Goal: Information Seeking & Learning: Learn about a topic

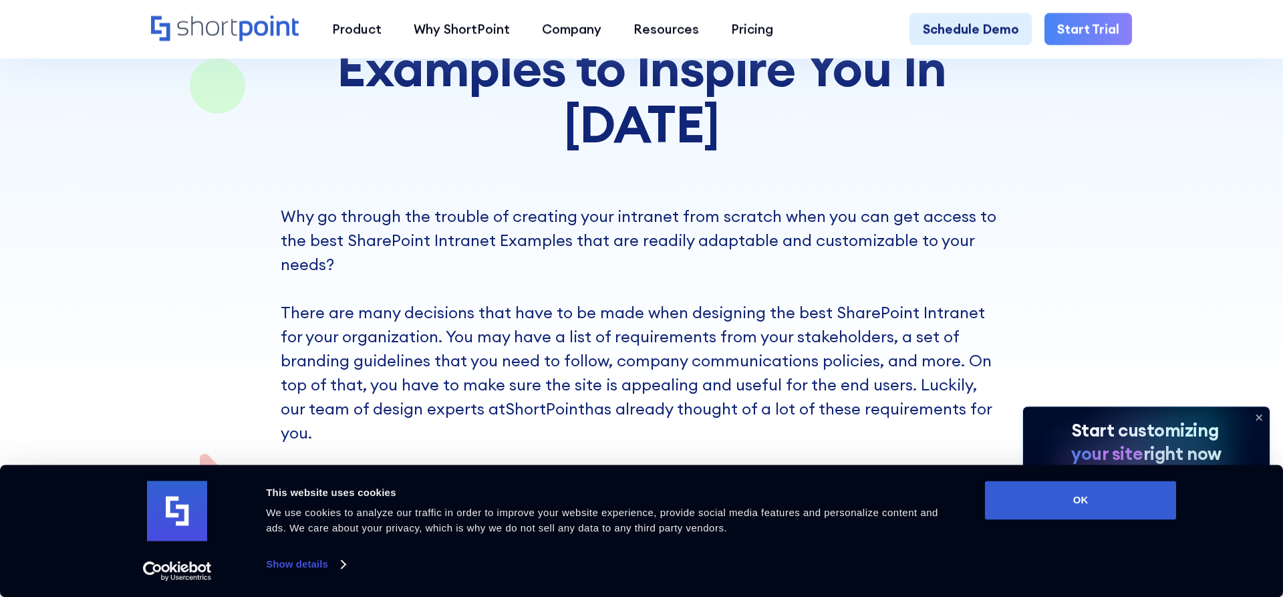
scroll to position [341, 0]
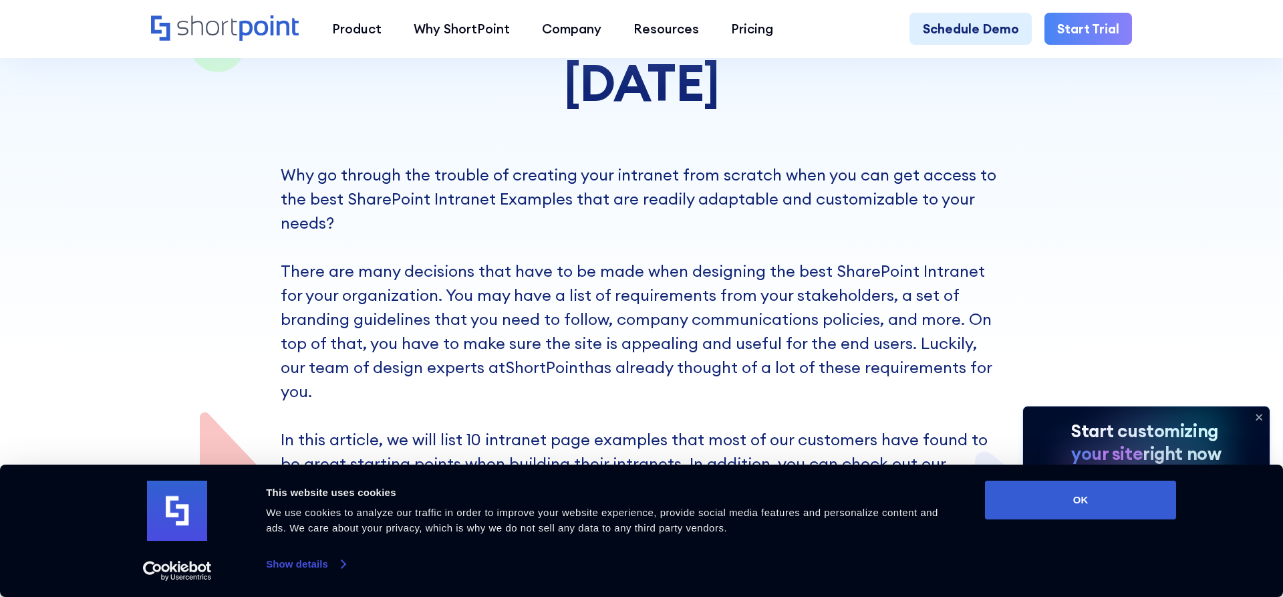
click at [340, 565] on link "Show details" at bounding box center [305, 564] width 79 height 20
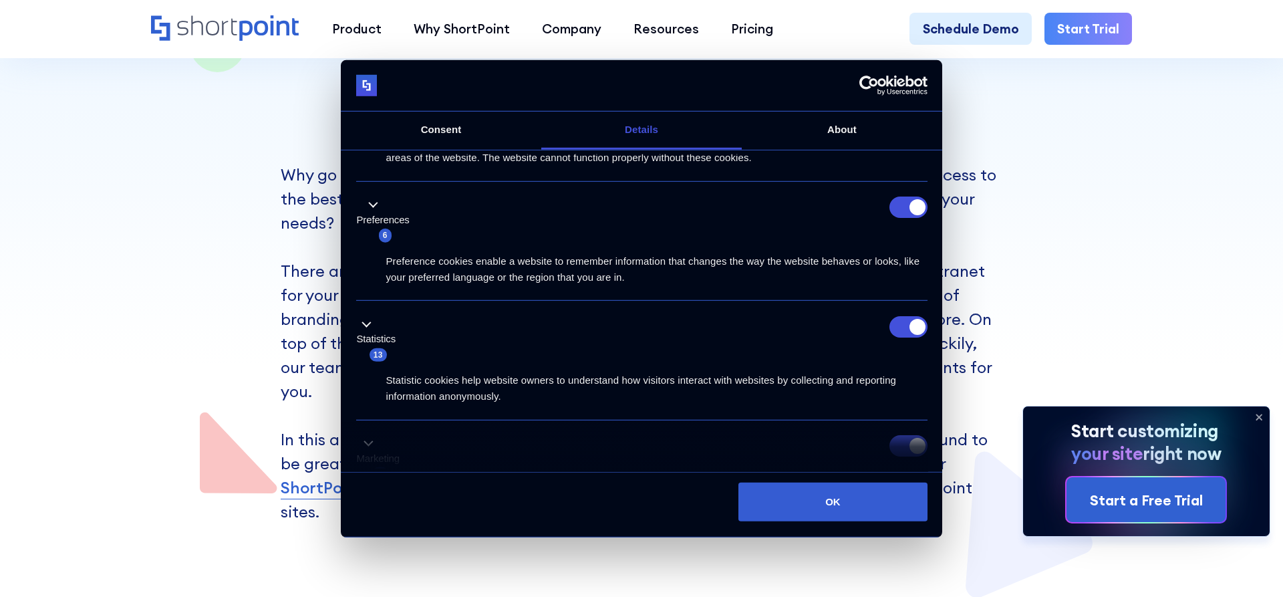
scroll to position [136, 0]
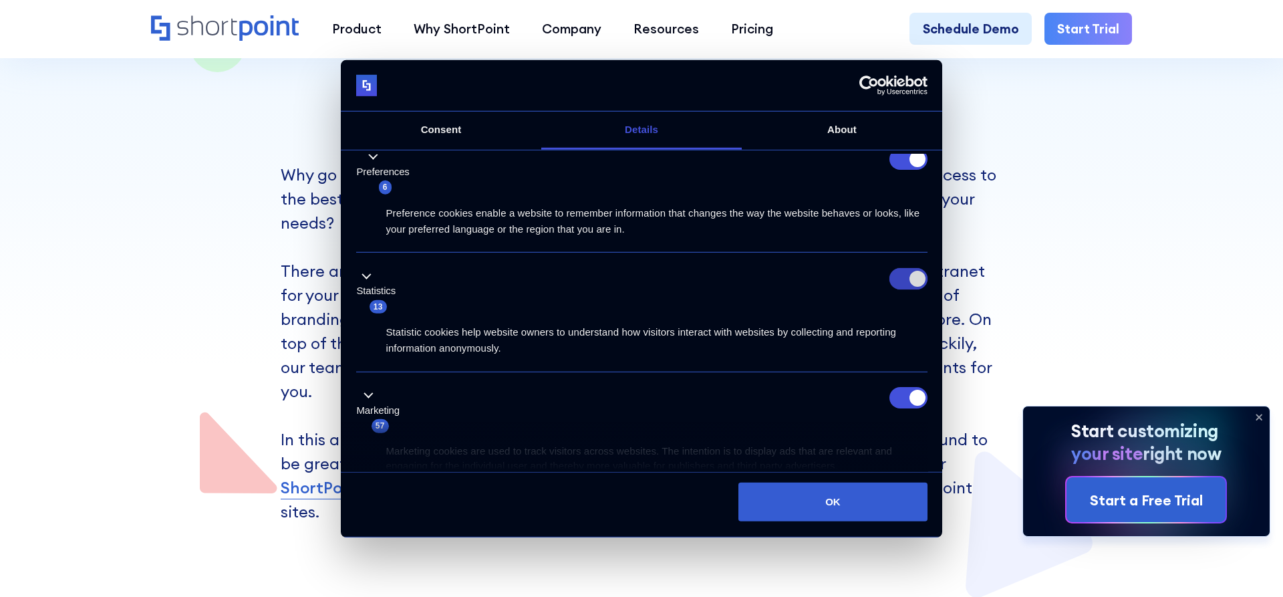
click at [906, 272] on input "Statistics" at bounding box center [909, 278] width 38 height 21
checkbox input "false"
click at [900, 400] on input "Marketing" at bounding box center [909, 397] width 38 height 21
checkbox input "false"
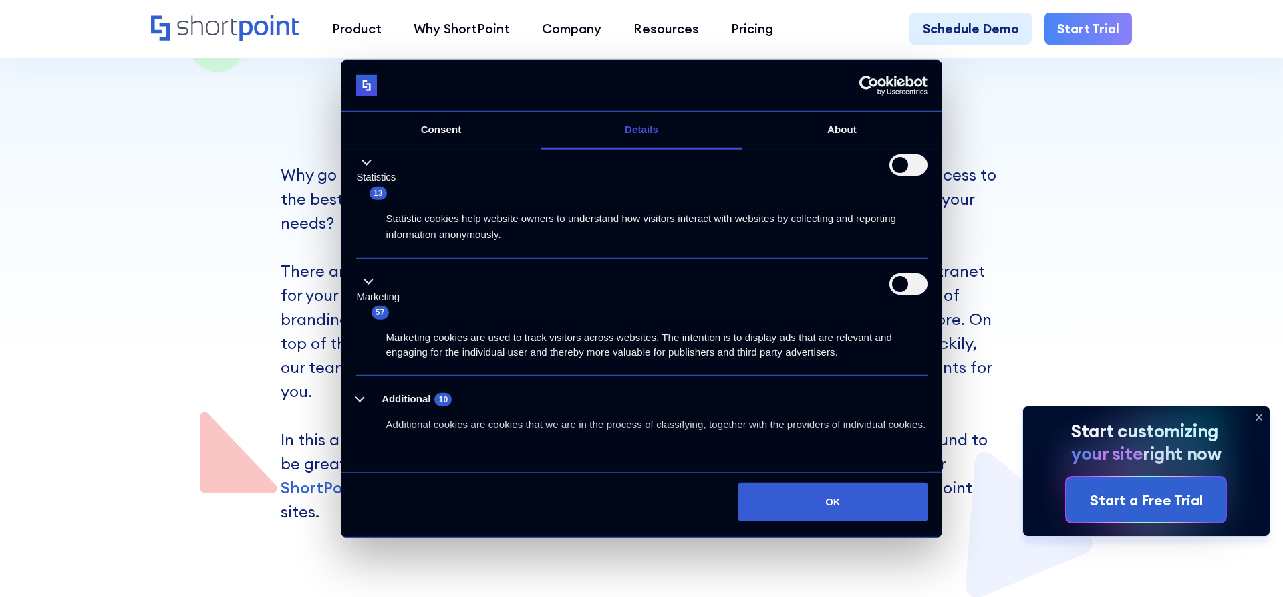
scroll to position [279, 0]
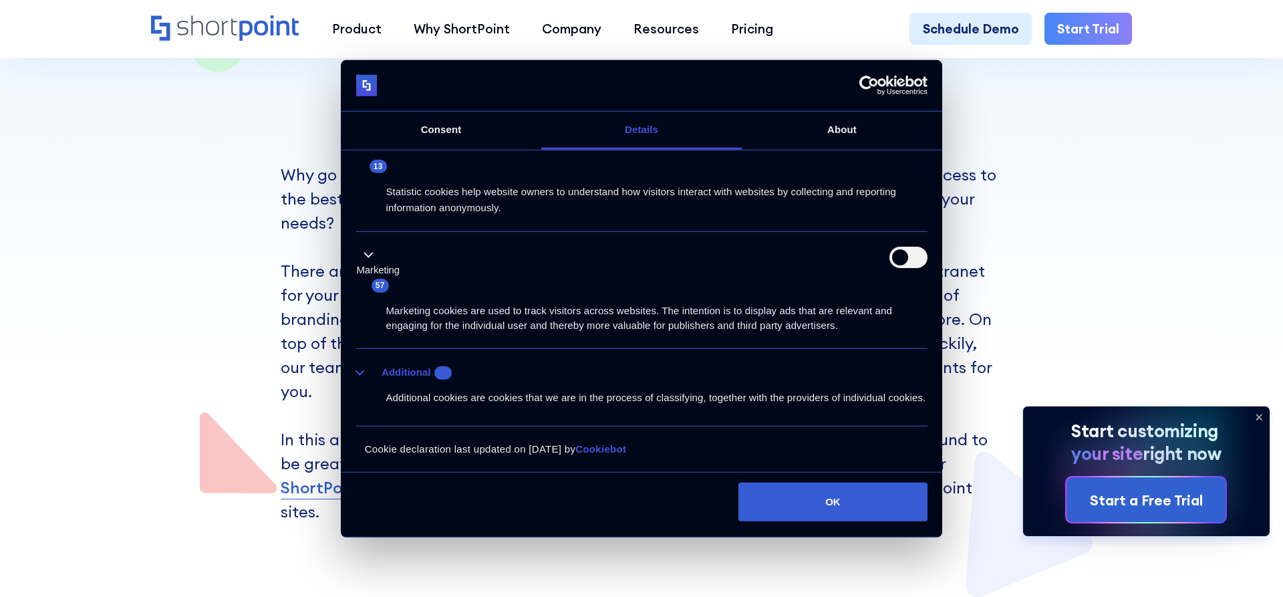
click at [365, 370] on button "Additional 10" at bounding box center [408, 372] width 104 height 17
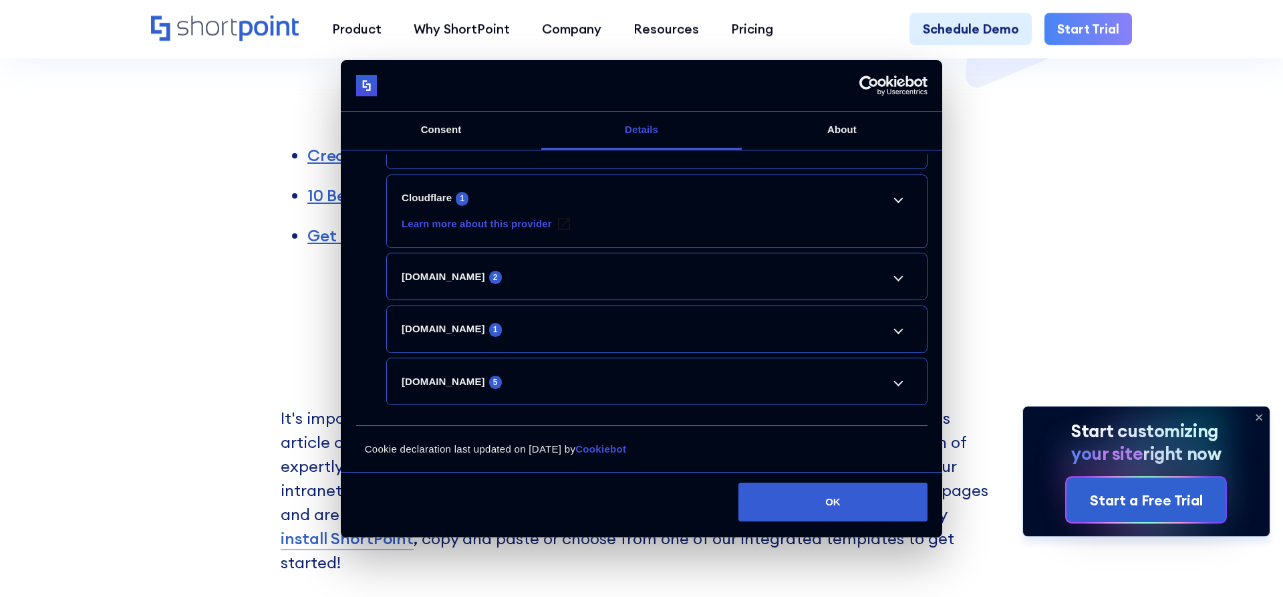
scroll to position [886, 0]
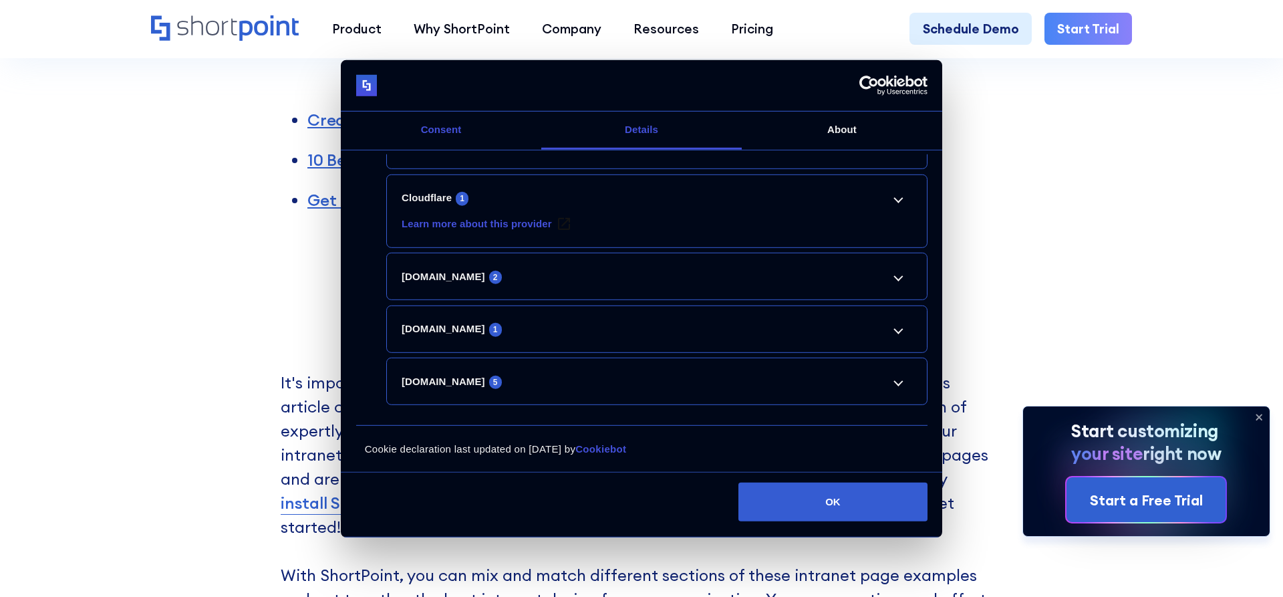
click at [453, 122] on link "Consent" at bounding box center [441, 131] width 201 height 38
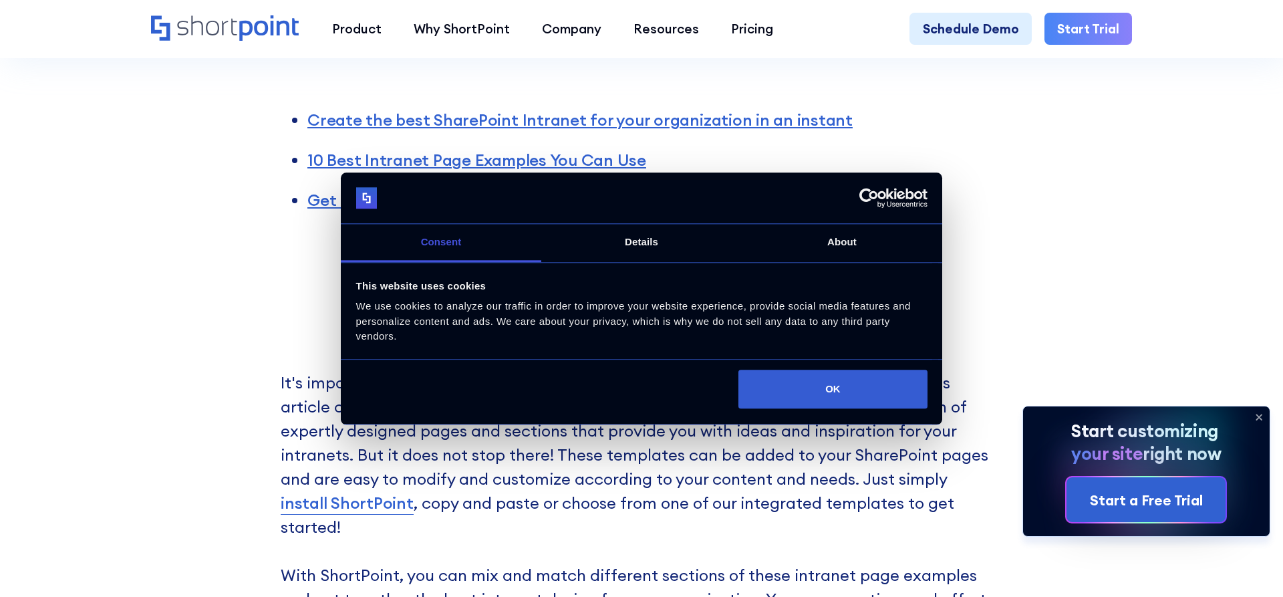
drag, startPoint x: 1114, startPoint y: 205, endPoint x: 1073, endPoint y: 231, distance: 48.0
click at [882, 395] on button "OK" at bounding box center [833, 389] width 188 height 39
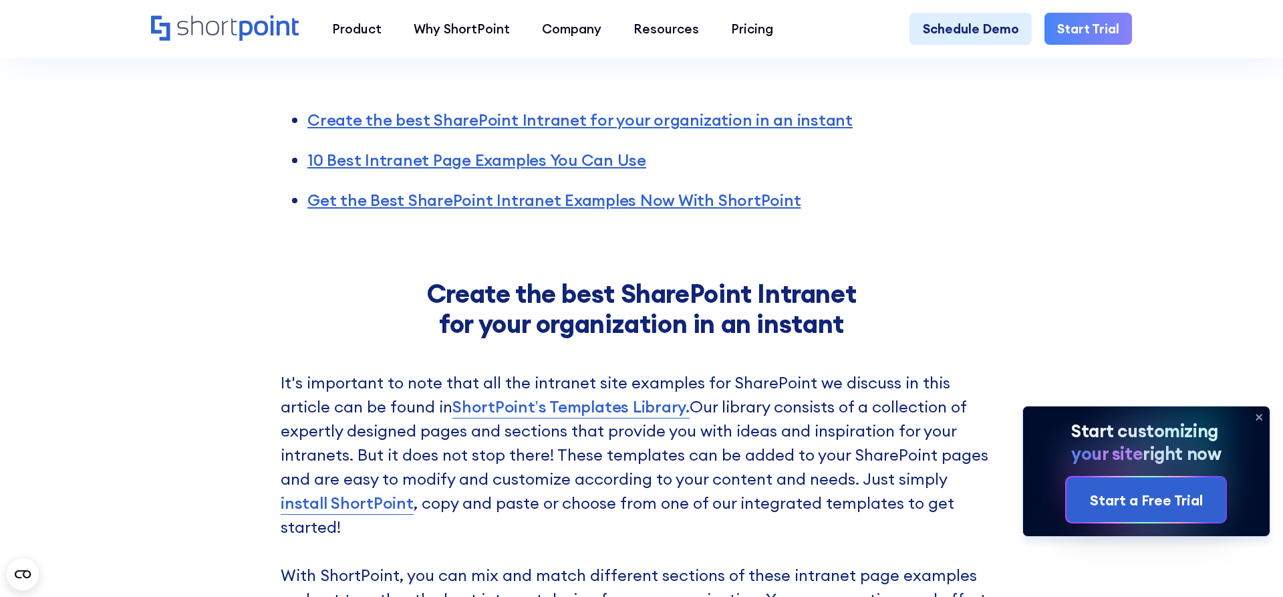
click at [1263, 415] on icon at bounding box center [1259, 416] width 21 height 21
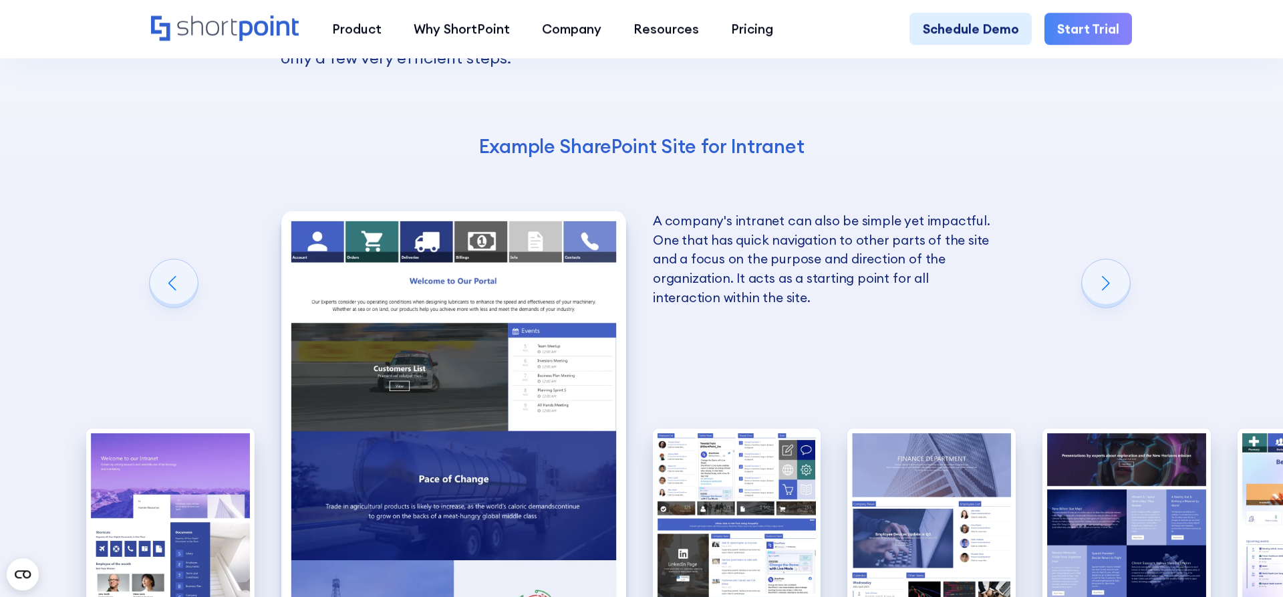
scroll to position [2250, 0]
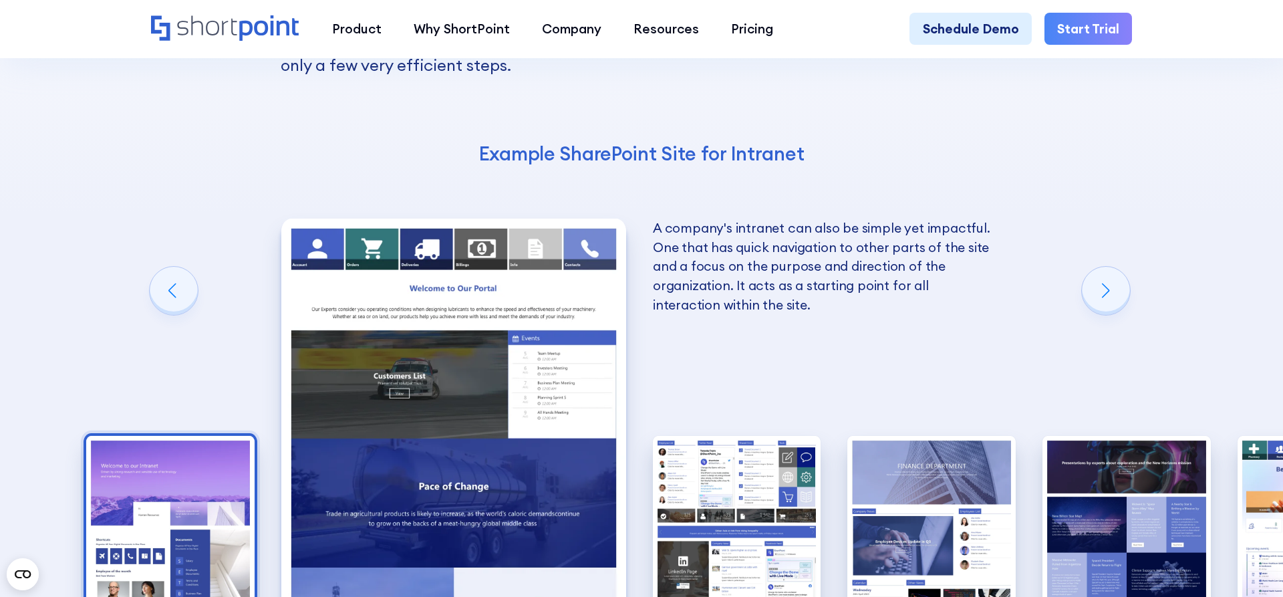
click at [167, 436] on img "1 / 10" at bounding box center [170, 539] width 168 height 207
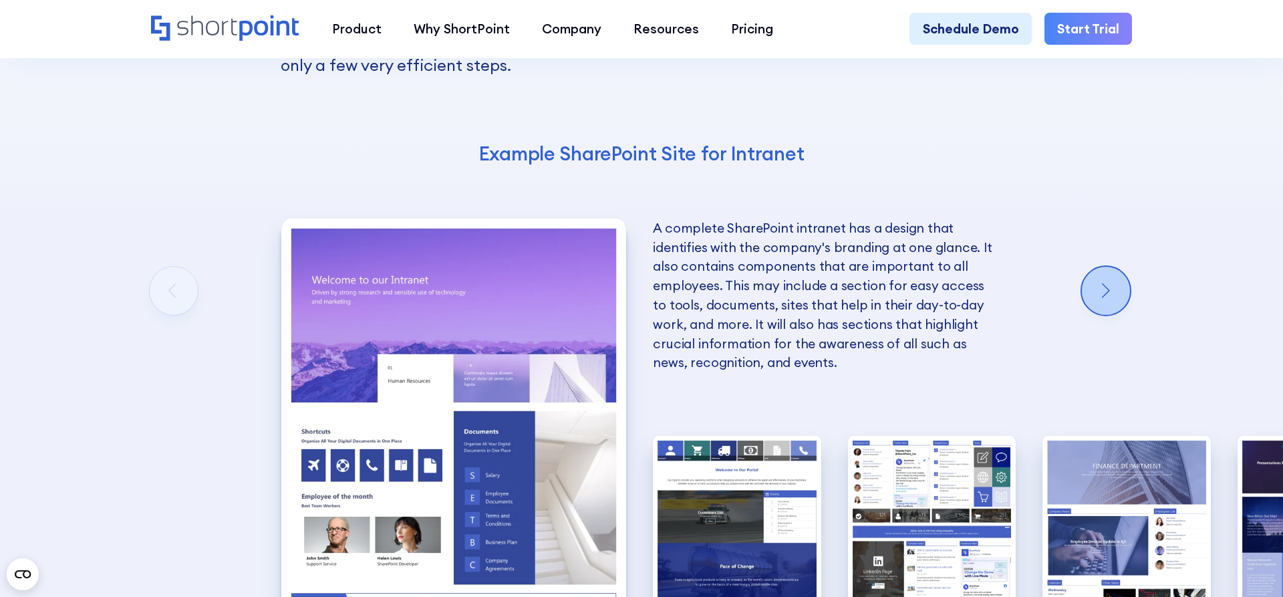
click at [1092, 267] on div "Next slide" at bounding box center [1106, 291] width 48 height 48
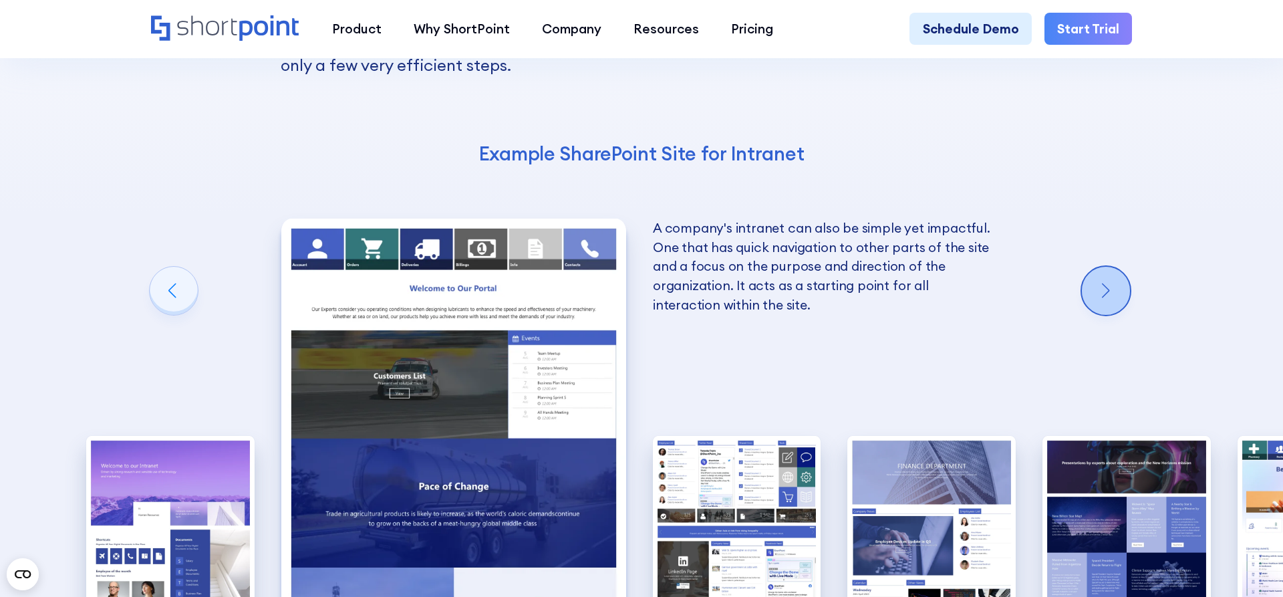
click at [1092, 267] on div "Next slide" at bounding box center [1106, 291] width 48 height 48
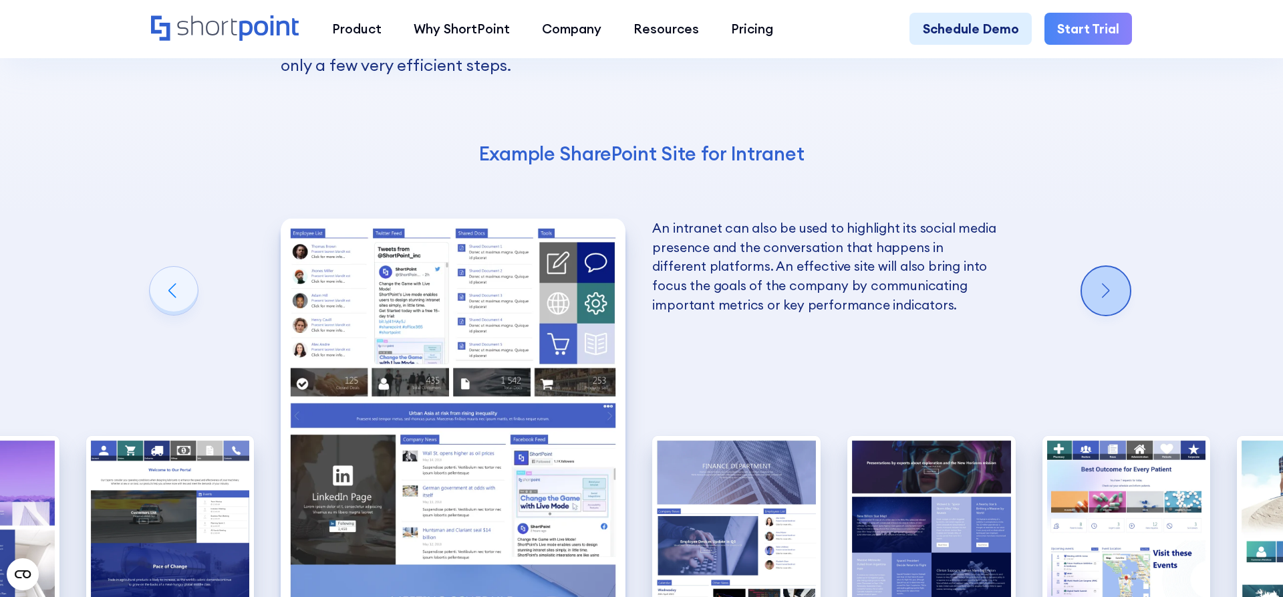
click at [1092, 267] on div "Next slide" at bounding box center [1106, 291] width 48 height 48
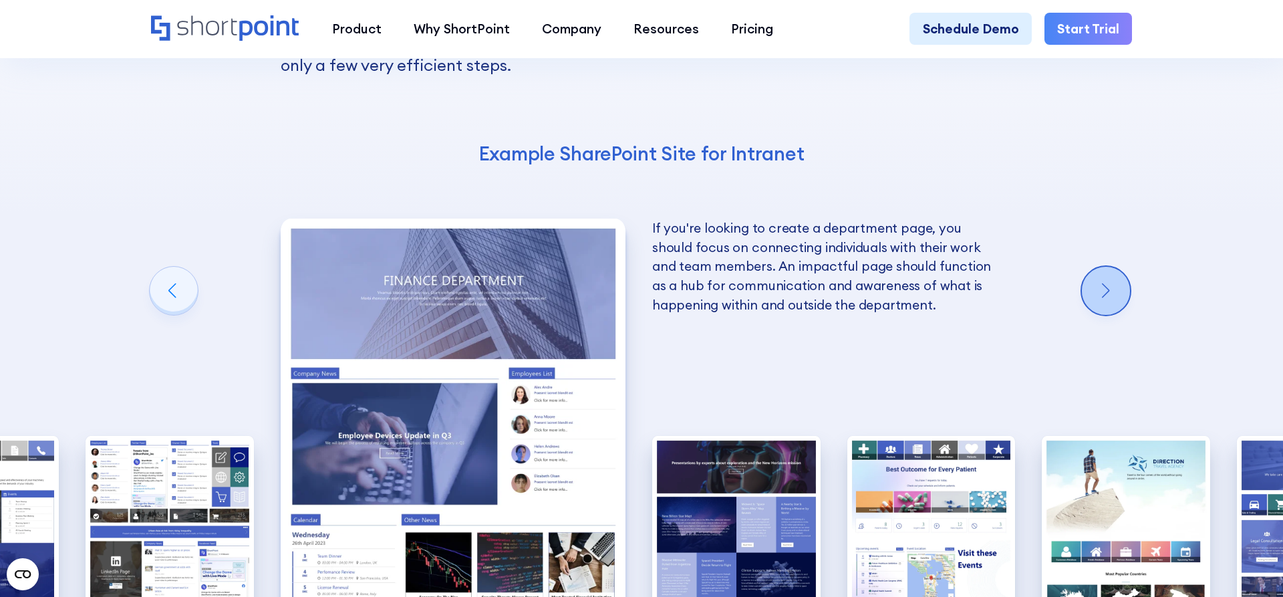
click at [1092, 267] on div "Next slide" at bounding box center [1106, 291] width 48 height 48
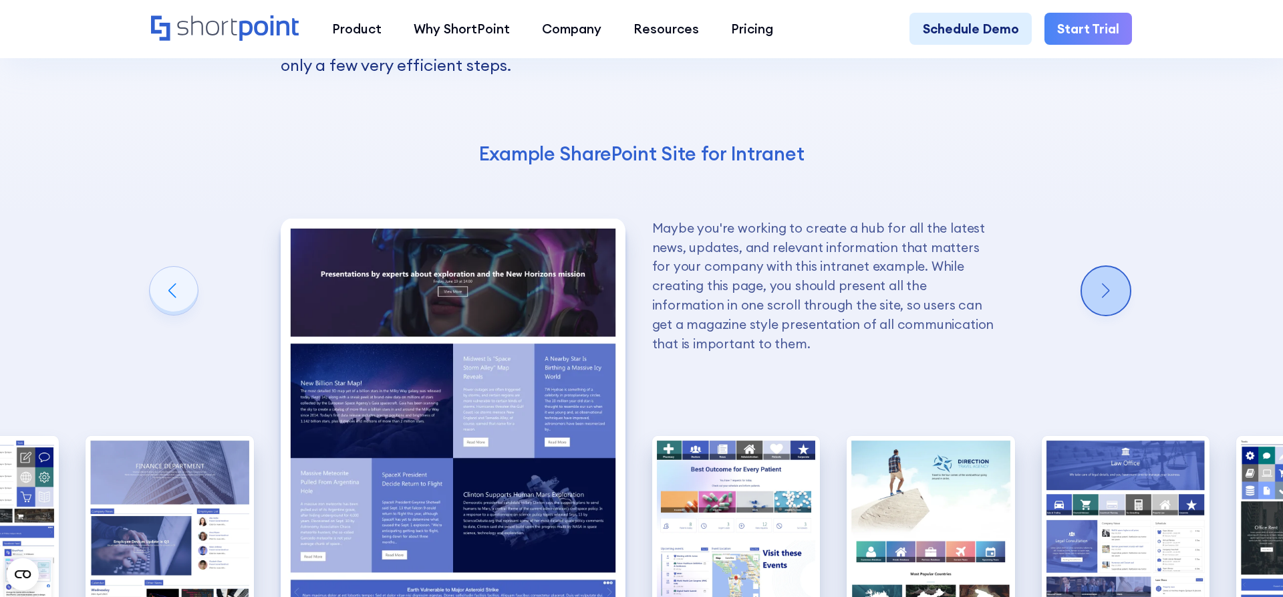
click at [1092, 267] on div "Next slide" at bounding box center [1106, 291] width 48 height 48
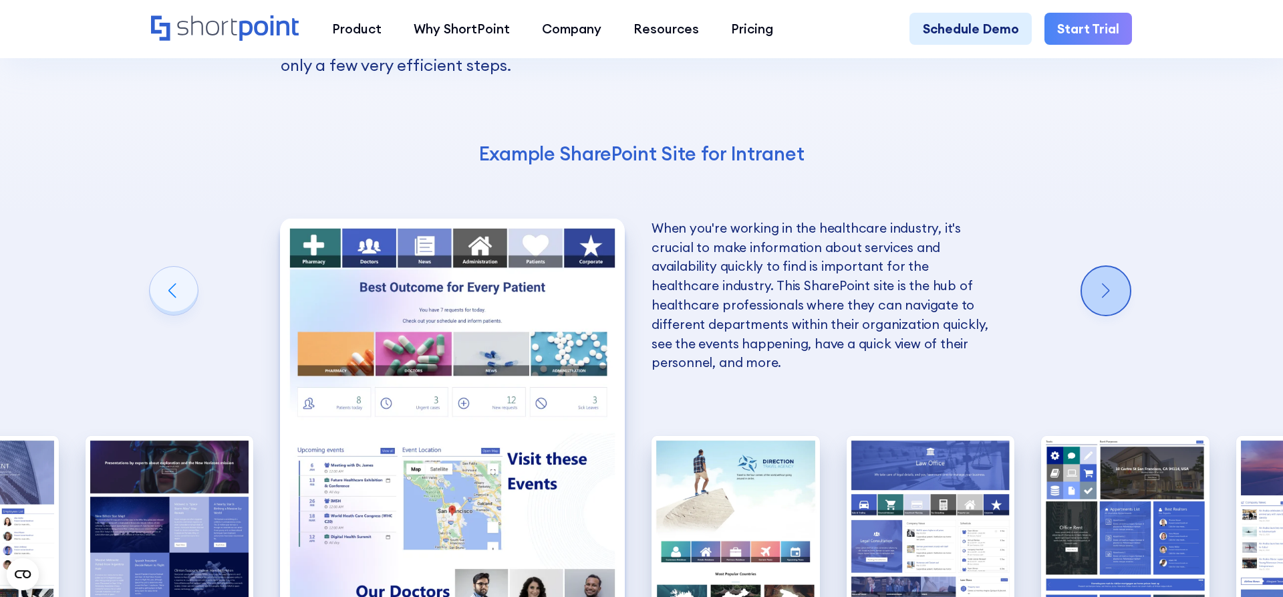
click at [1104, 267] on div "Next slide" at bounding box center [1106, 291] width 48 height 48
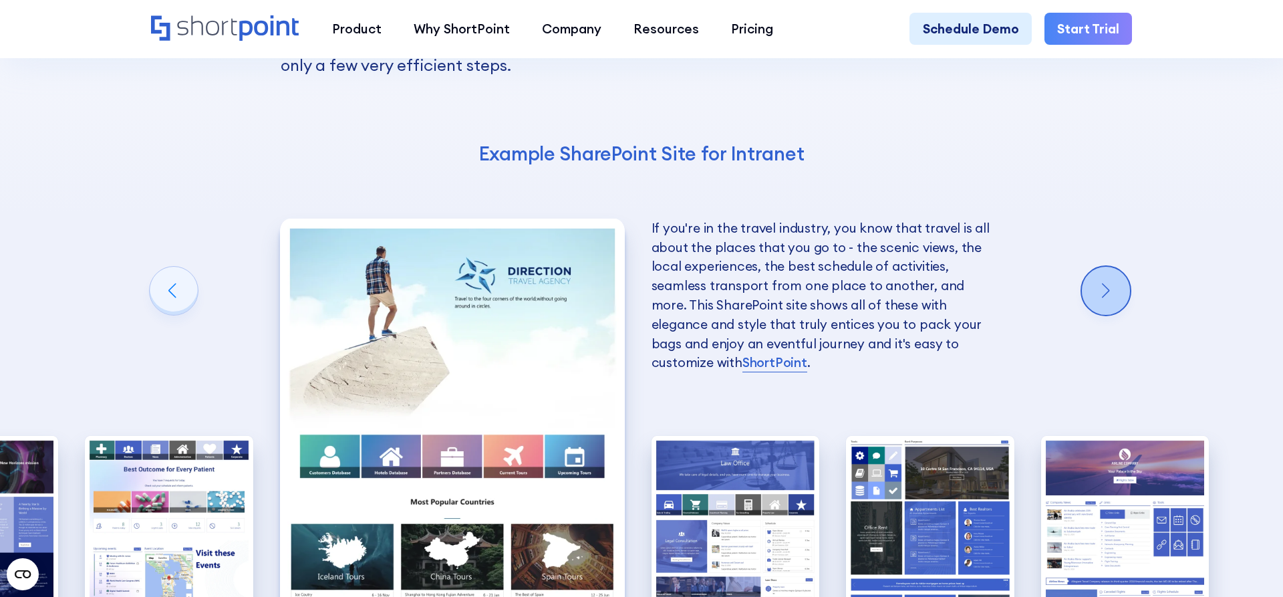
click at [1104, 267] on div "Next slide" at bounding box center [1106, 291] width 48 height 48
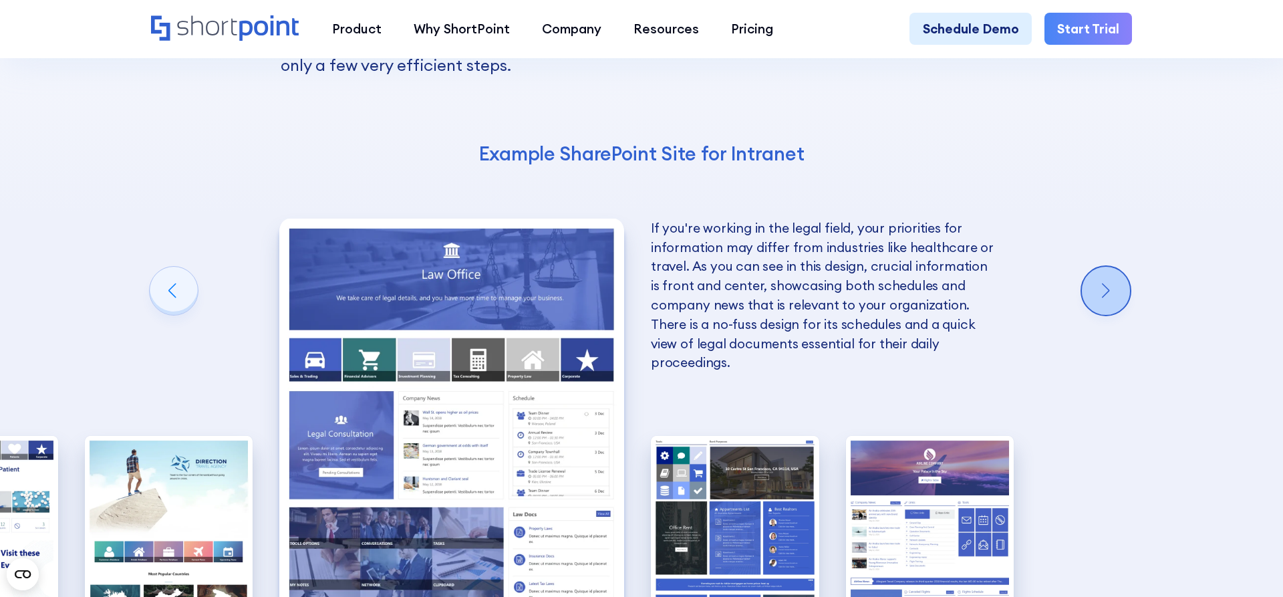
click at [1104, 267] on div "Next slide" at bounding box center [1106, 291] width 48 height 48
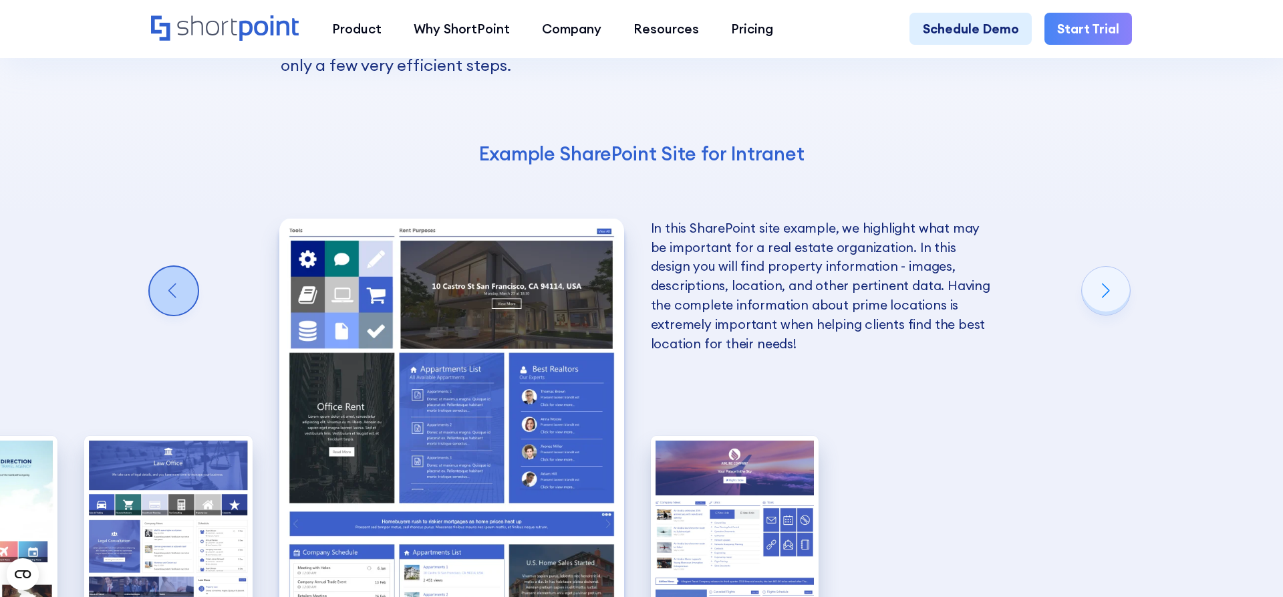
click at [176, 267] on div "Previous slide" at bounding box center [174, 291] width 48 height 48
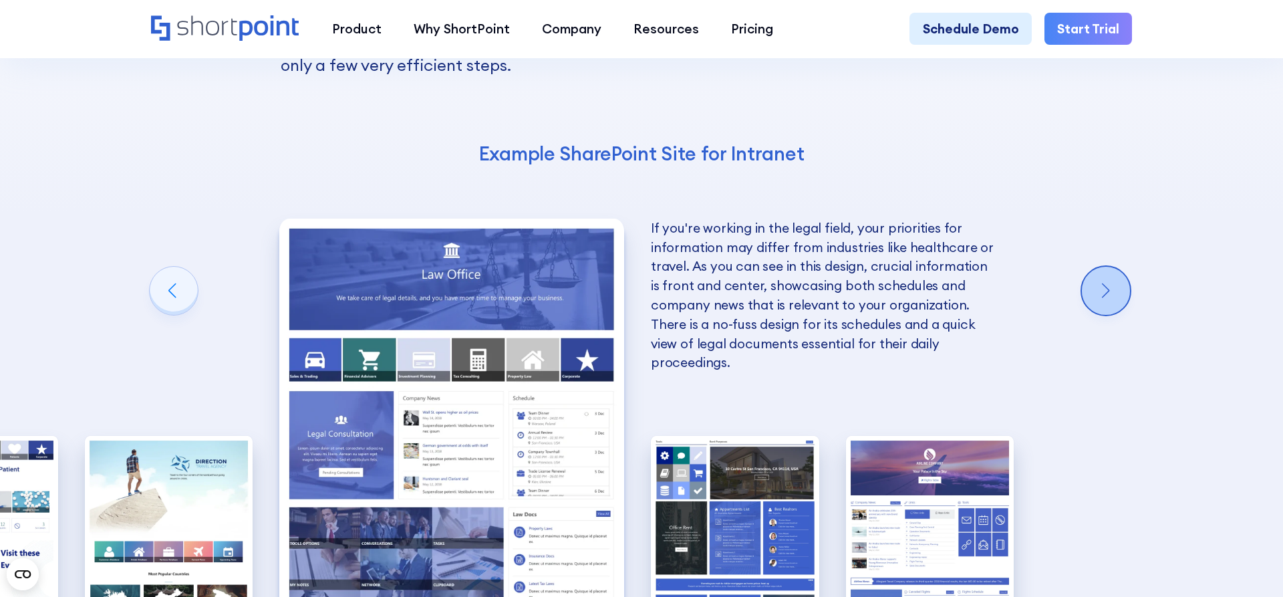
click at [1104, 267] on div "Next slide" at bounding box center [1106, 291] width 48 height 48
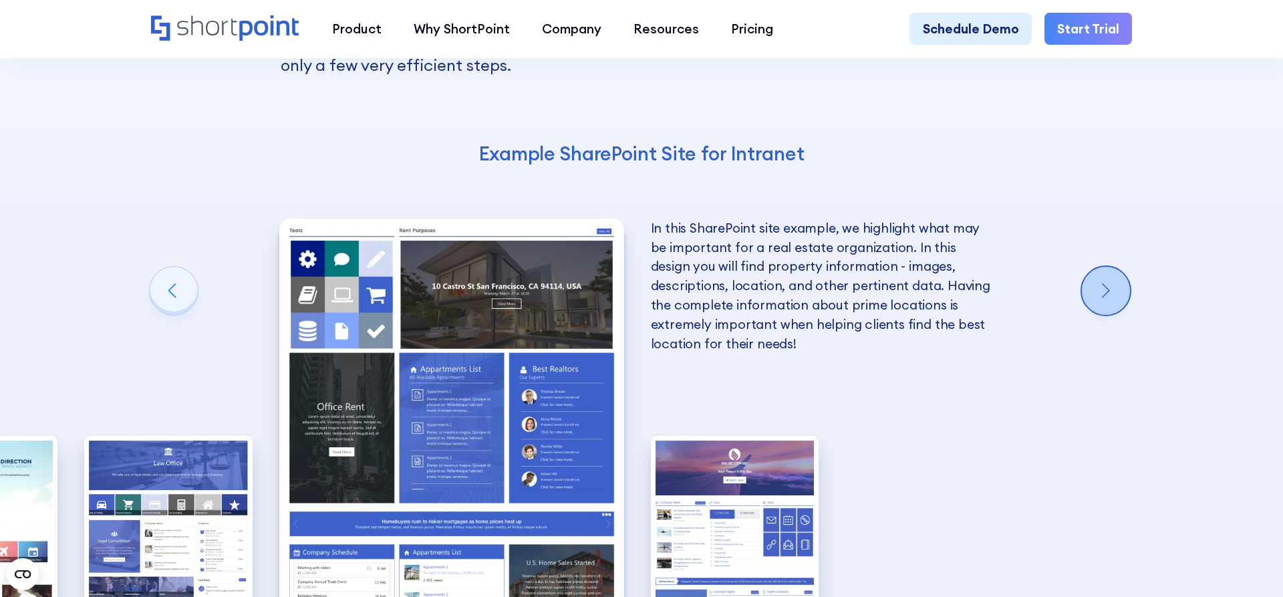
click at [1104, 267] on div "Next slide" at bounding box center [1106, 291] width 48 height 48
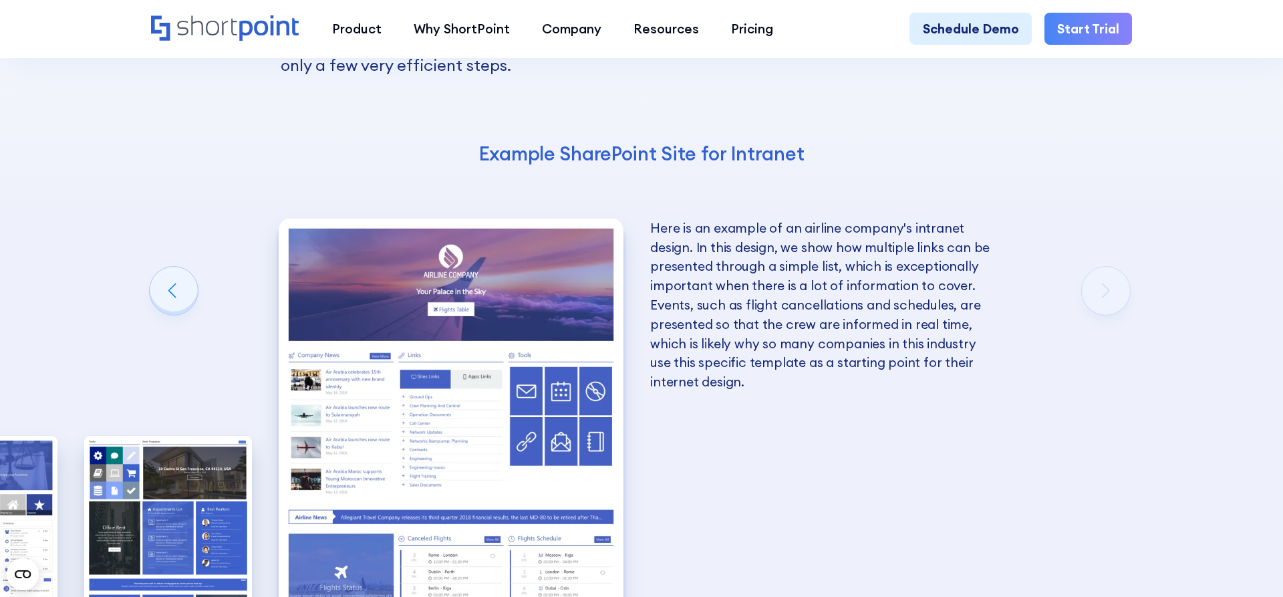
click at [1104, 178] on div "10 Best Intranet Page Examples You Can Use Below you will find a series of the …" at bounding box center [641, 304] width 1283 height 1071
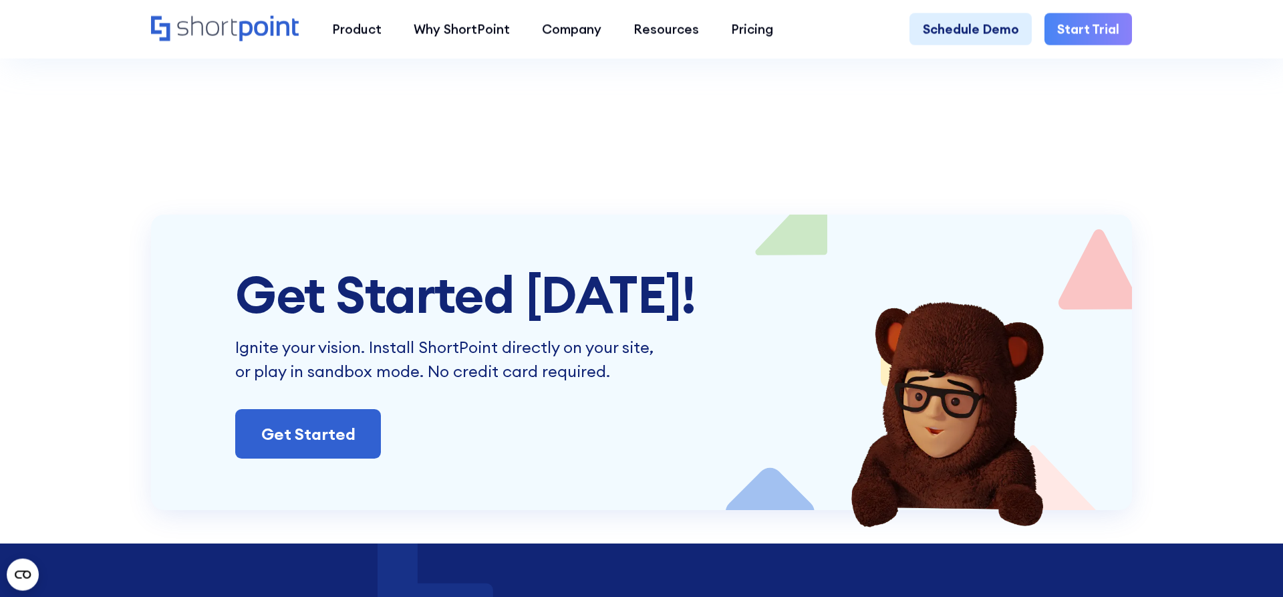
scroll to position [4568, 0]
